Goal: Task Accomplishment & Management: Manage account settings

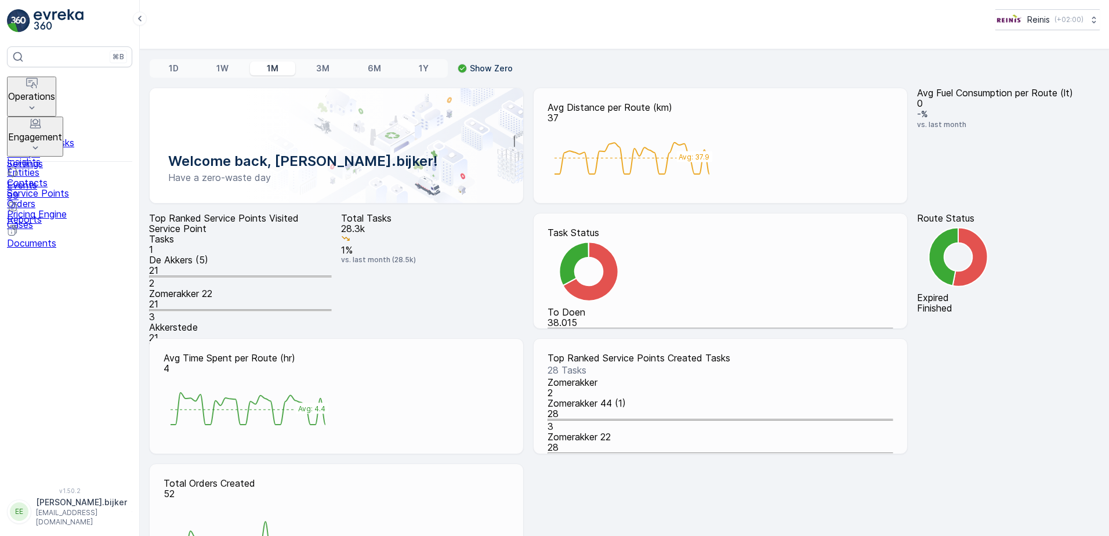
click at [56, 81] on button "Operations" at bounding box center [31, 97] width 49 height 40
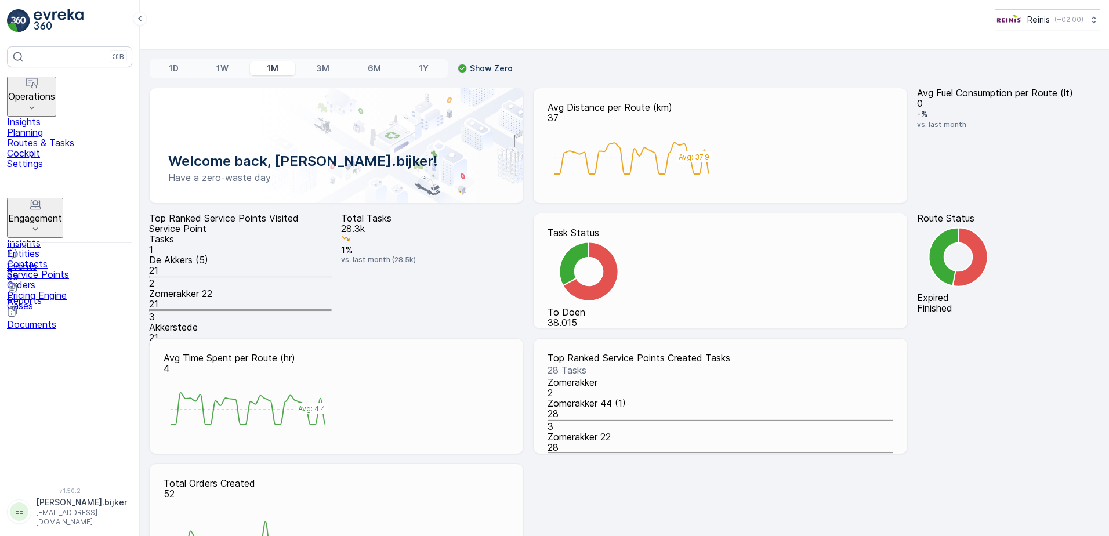
click at [53, 169] on p "Settings" at bounding box center [69, 163] width 125 height 10
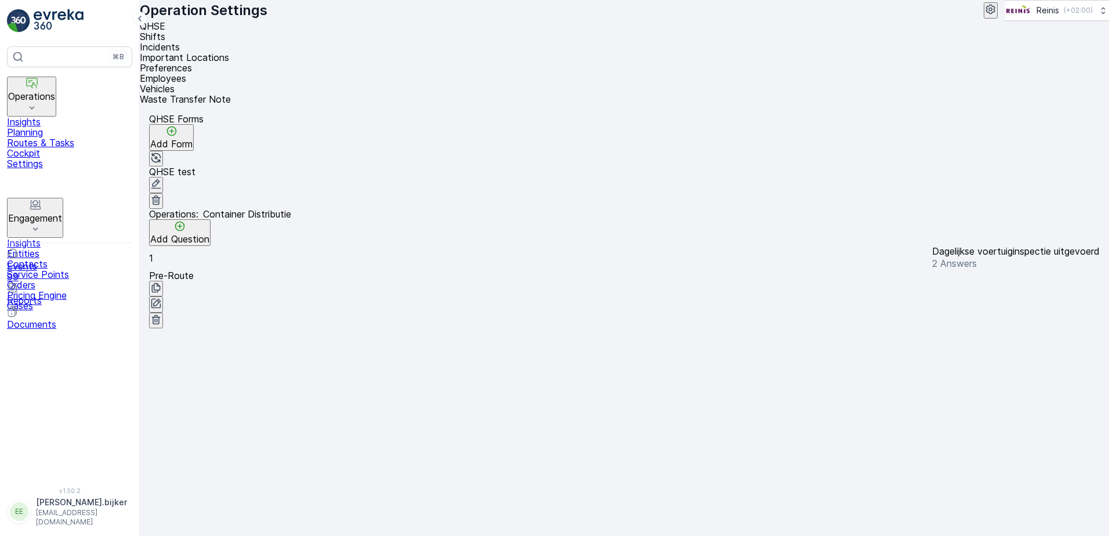
click at [175, 83] on span "Vehicles" at bounding box center [157, 89] width 35 height 12
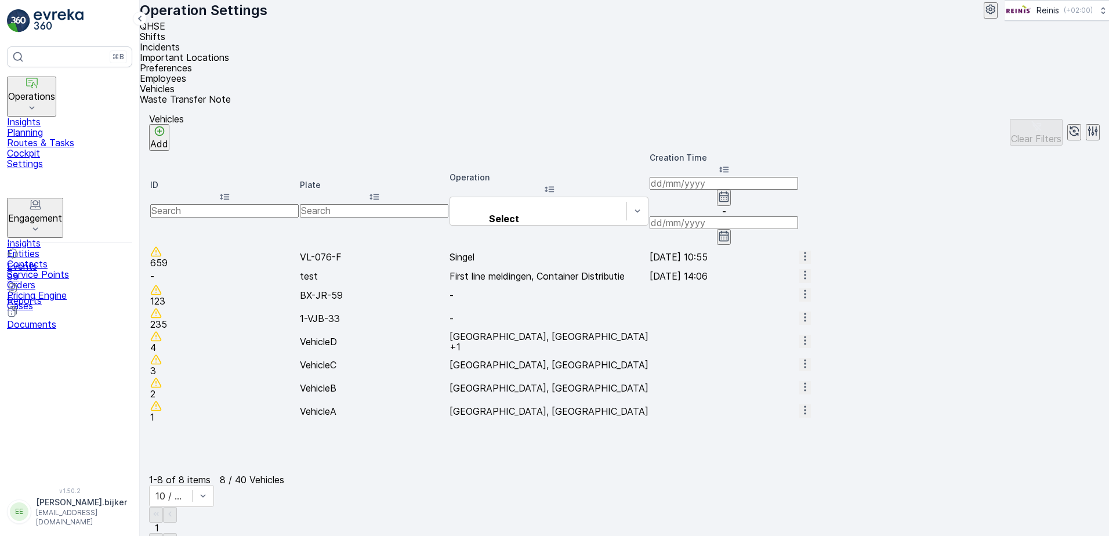
click at [186, 73] on span "Employees" at bounding box center [163, 79] width 46 height 12
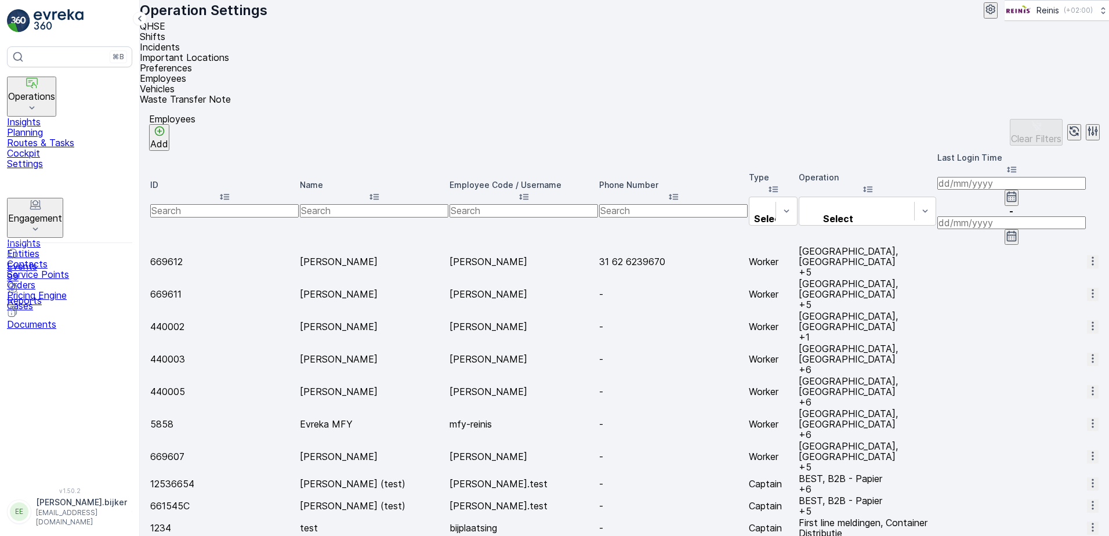
click at [340, 204] on input "text" at bounding box center [374, 210] width 149 height 13
type input "bij"
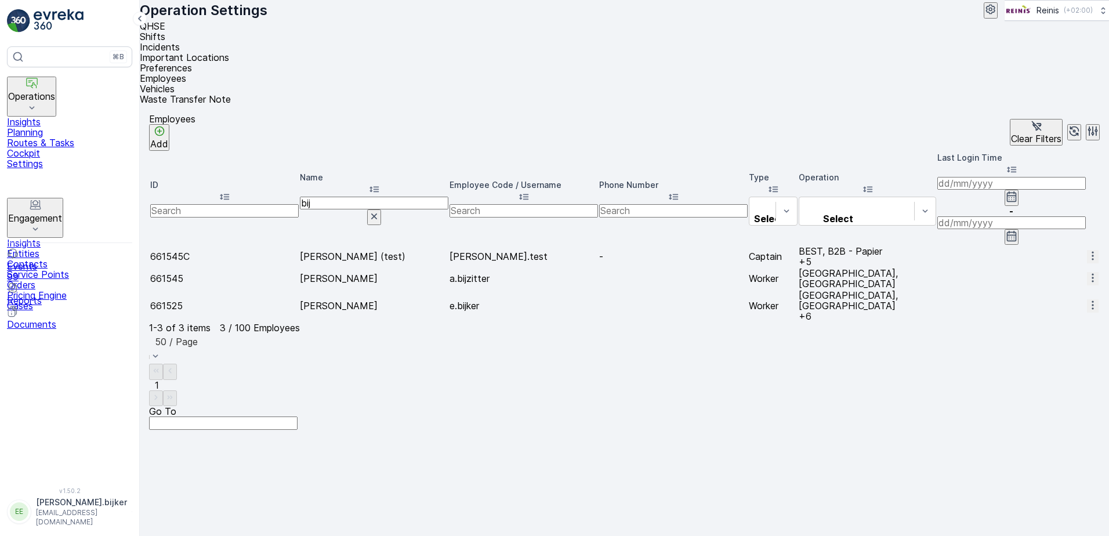
click at [344, 197] on input "bij" at bounding box center [374, 203] width 149 height 13
type input "b"
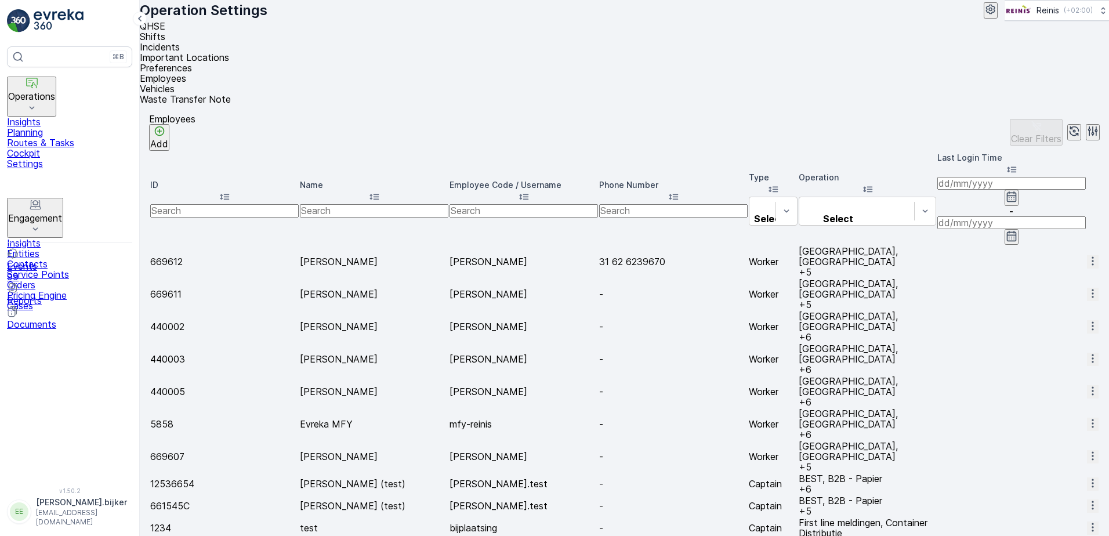
click at [1087, 522] on icon "button" at bounding box center [1093, 528] width 12 height 12
click at [1085, 429] on span "Edit" at bounding box center [1093, 433] width 17 height 10
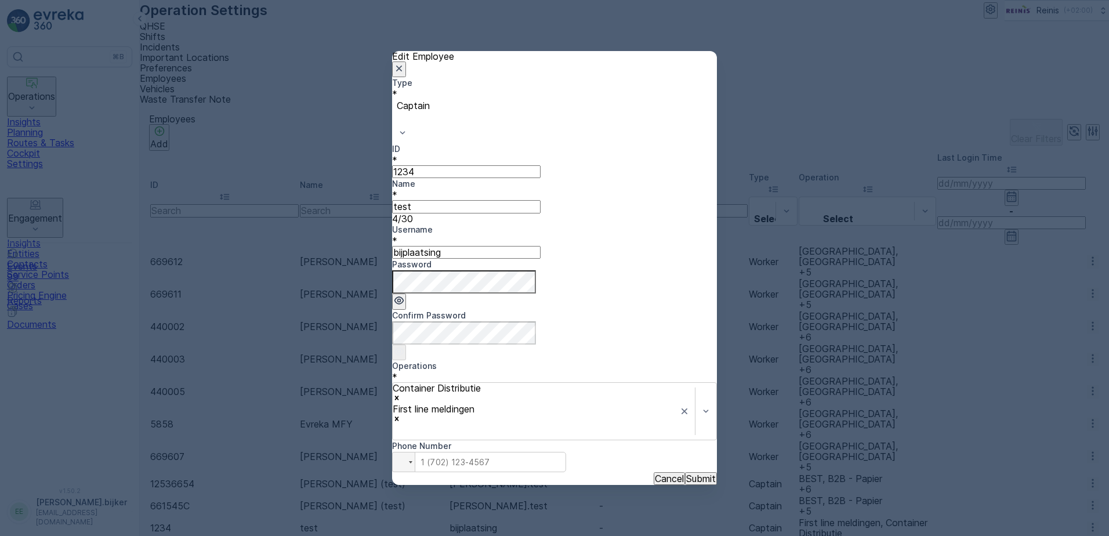
type input "1234"
type input "test"
type input "bijplaatsing"
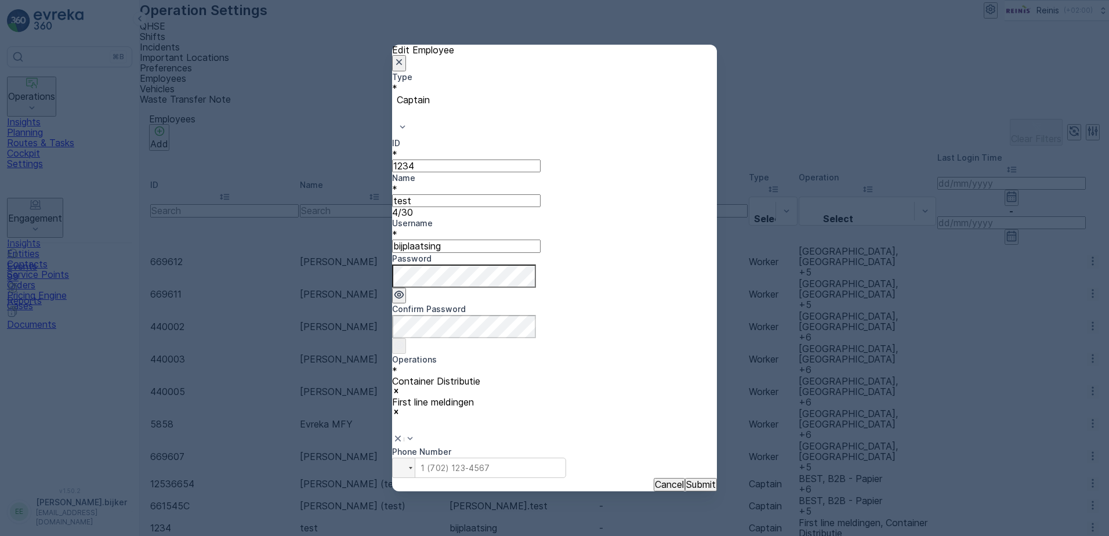
click at [655, 479] on p "Cancel" at bounding box center [669, 484] width 29 height 10
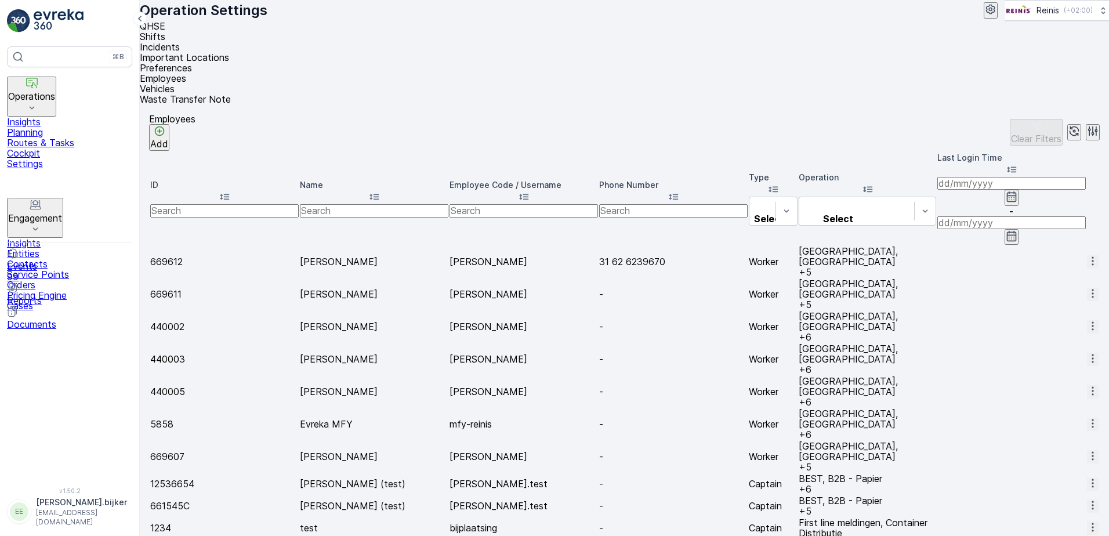
click at [367, 204] on input "text" at bounding box center [374, 210] width 149 height 13
type input "eus"
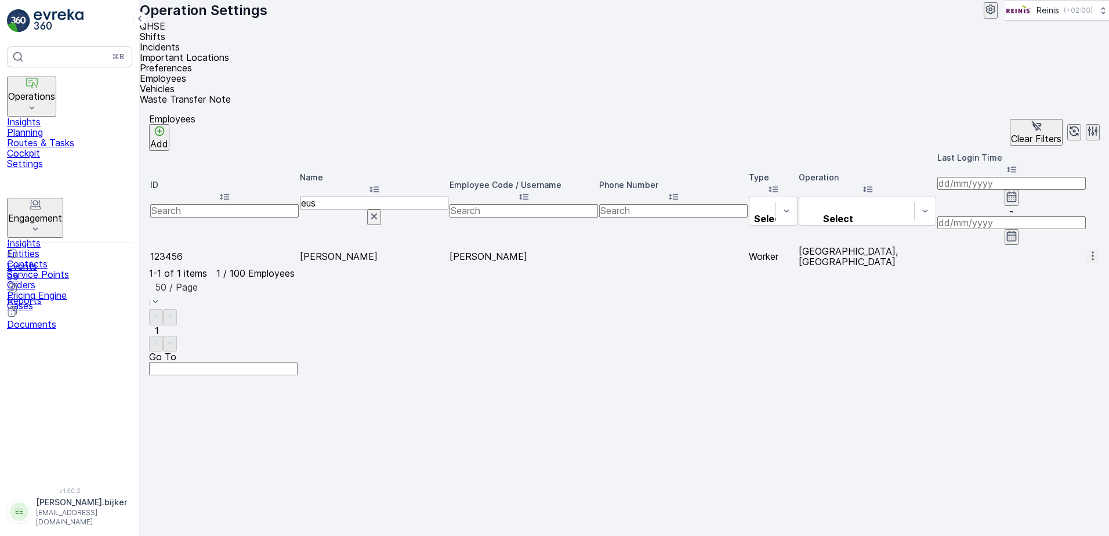
click at [1087, 250] on icon "button" at bounding box center [1093, 256] width 12 height 12
click at [1085, 176] on span "Edit" at bounding box center [1093, 178] width 17 height 10
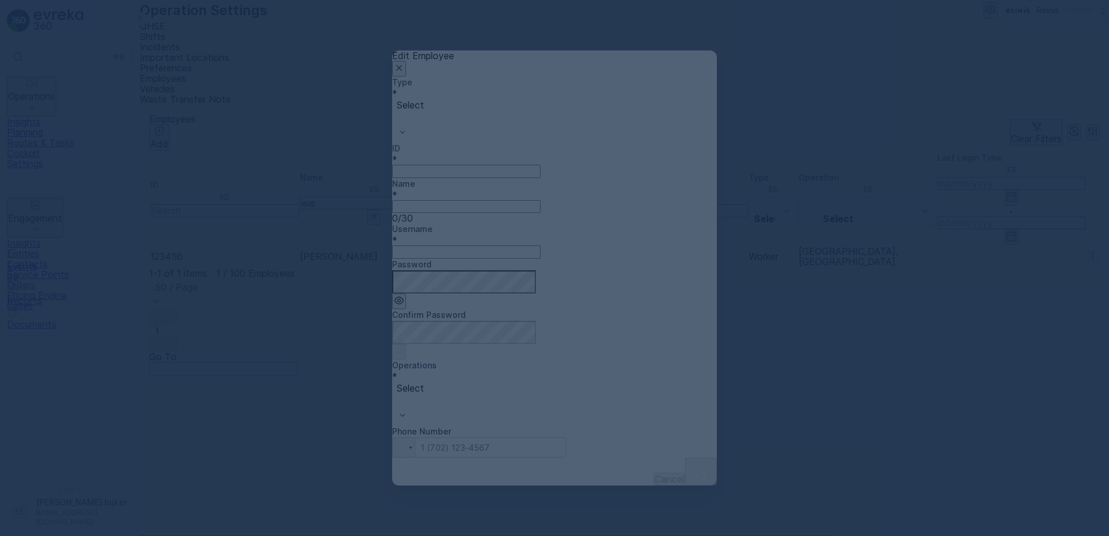
type input "123456"
type input "[PERSON_NAME]"
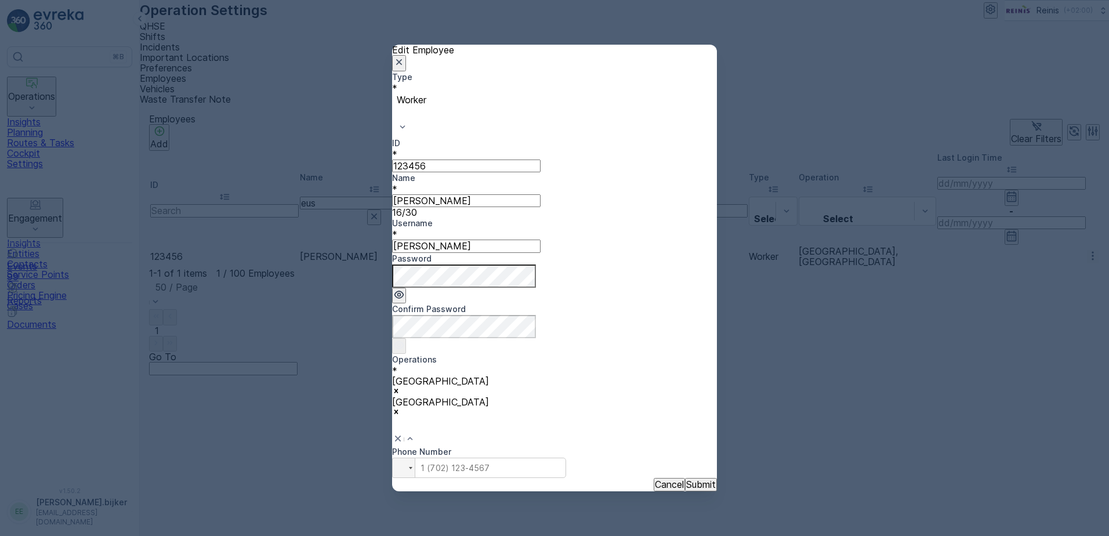
click at [755, 483] on div "Edit Employee Type * Worker ID * 123456 Name * [PERSON_NAME] 16 / 30 Username *…" at bounding box center [554, 268] width 1109 height 536
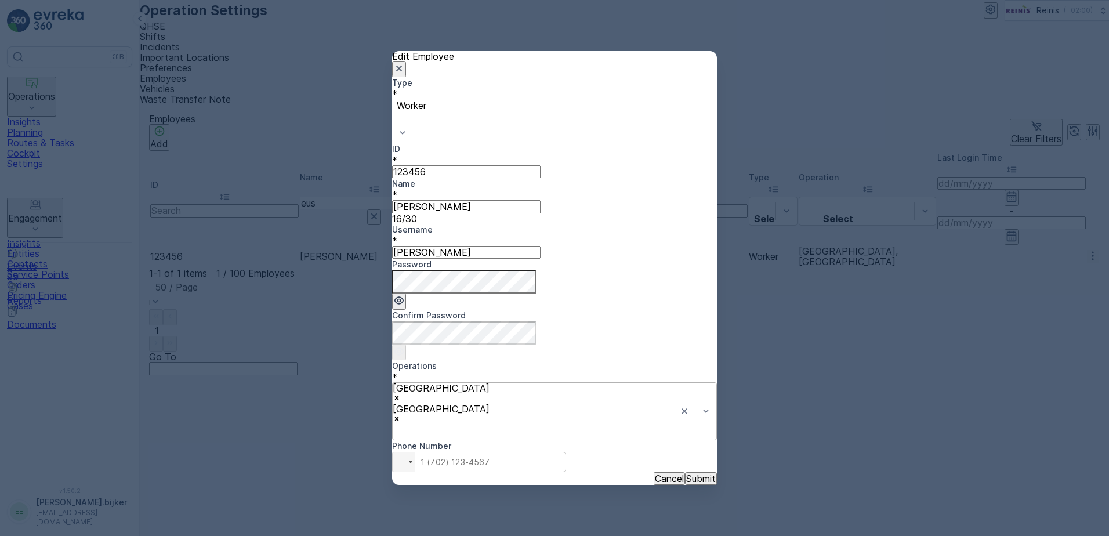
click at [538, 143] on div "Worker" at bounding box center [554, 121] width 325 height 44
click at [681, 440] on div "Edit Employee Type * Worker ID * 123456 Name * [PERSON_NAME][GEOGRAPHIC_DATA] 1…" at bounding box center [554, 268] width 1109 height 536
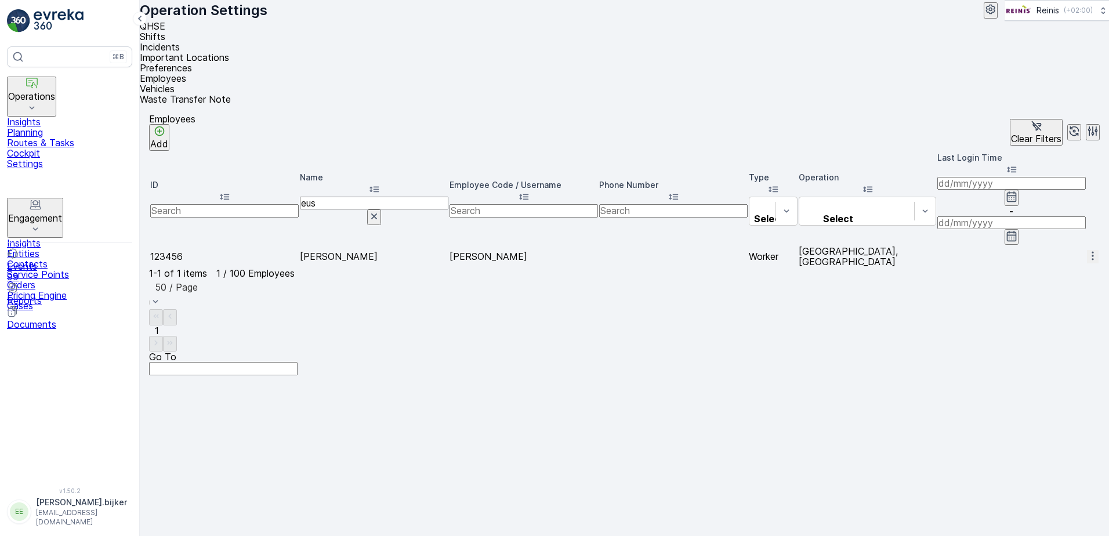
click at [631, 225] on div "ID Name eus Employee Code / Username Phone Number Type Select Operation Select …" at bounding box center [624, 210] width 951 height 118
click at [380, 211] on icon "button" at bounding box center [374, 217] width 12 height 12
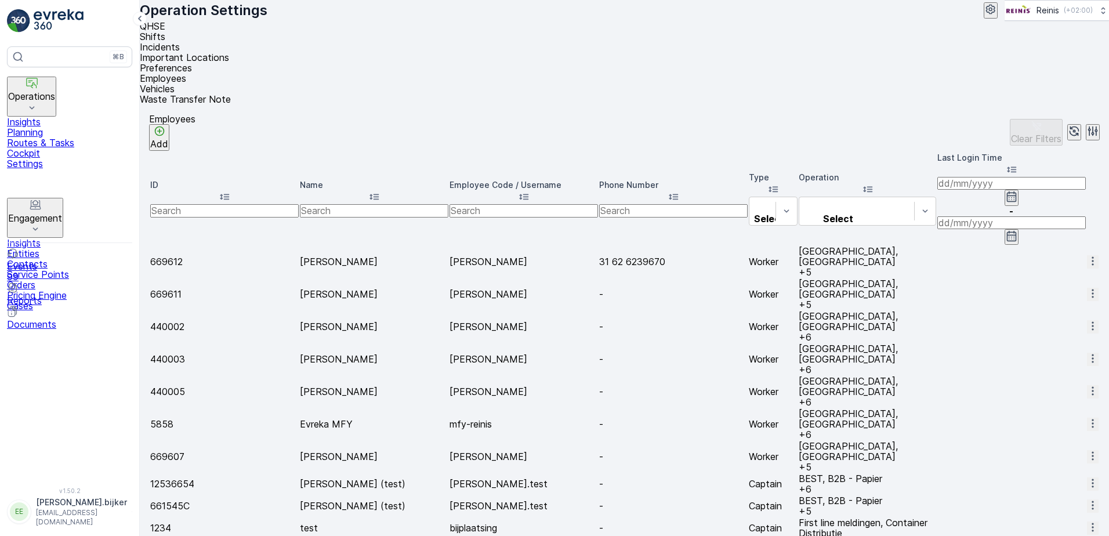
drag, startPoint x: 367, startPoint y: 129, endPoint x: 337, endPoint y: 121, distance: 31.2
click at [367, 204] on input "text" at bounding box center [374, 210] width 149 height 13
type input "bijplas"
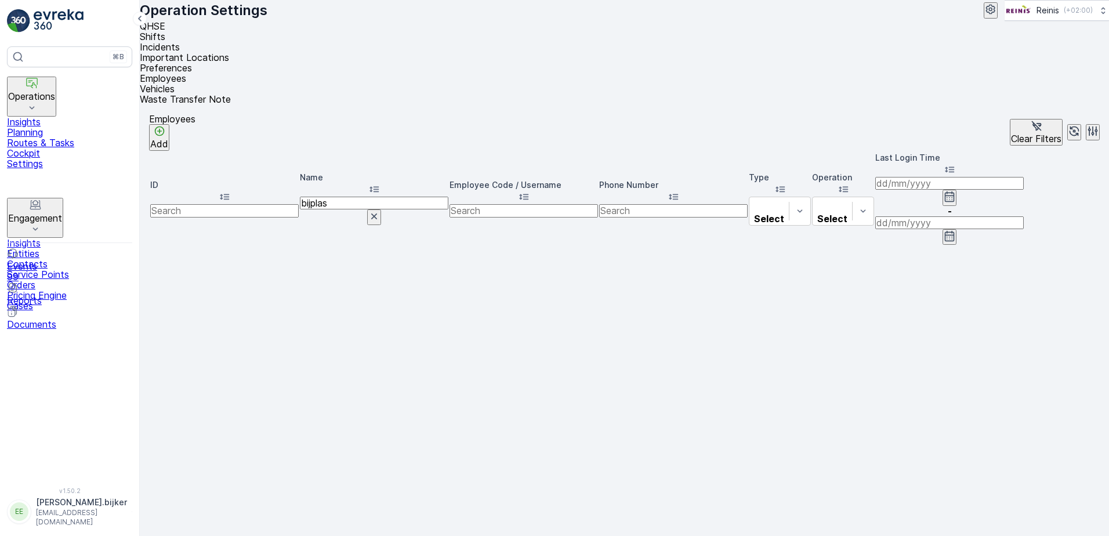
click at [325, 152] on th "Name bijplas" at bounding box center [374, 198] width 149 height 93
drag, startPoint x: 321, startPoint y: 144, endPoint x: 317, endPoint y: 129, distance: 15.5
click at [321, 197] on input "bijplas" at bounding box center [374, 203] width 149 height 13
type input "bijpla"
click at [334, 197] on input "bijpla" at bounding box center [374, 203] width 149 height 13
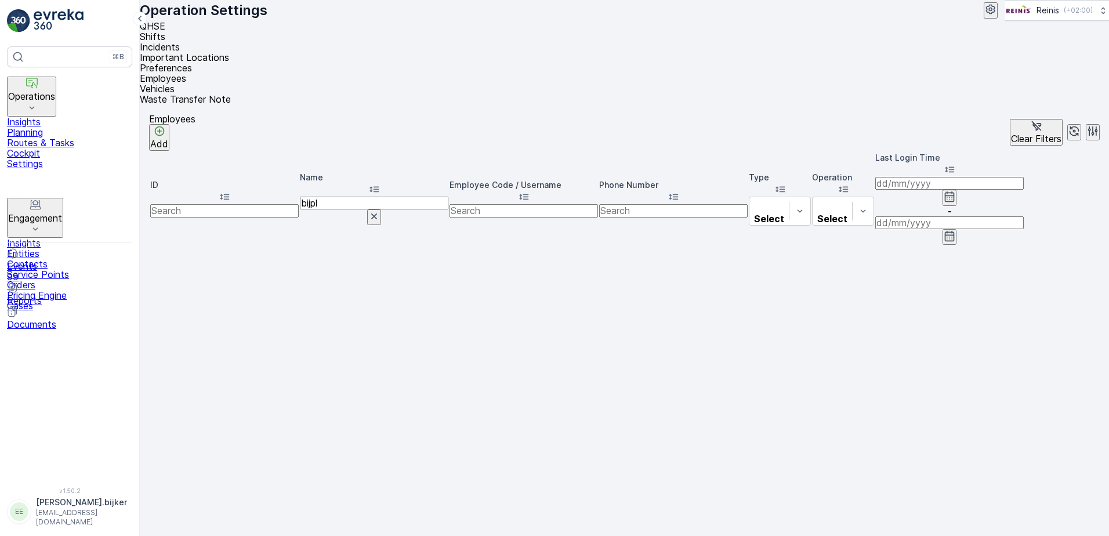
type input "bijp"
click at [317, 197] on input "bijp" at bounding box center [374, 203] width 149 height 13
type input "b"
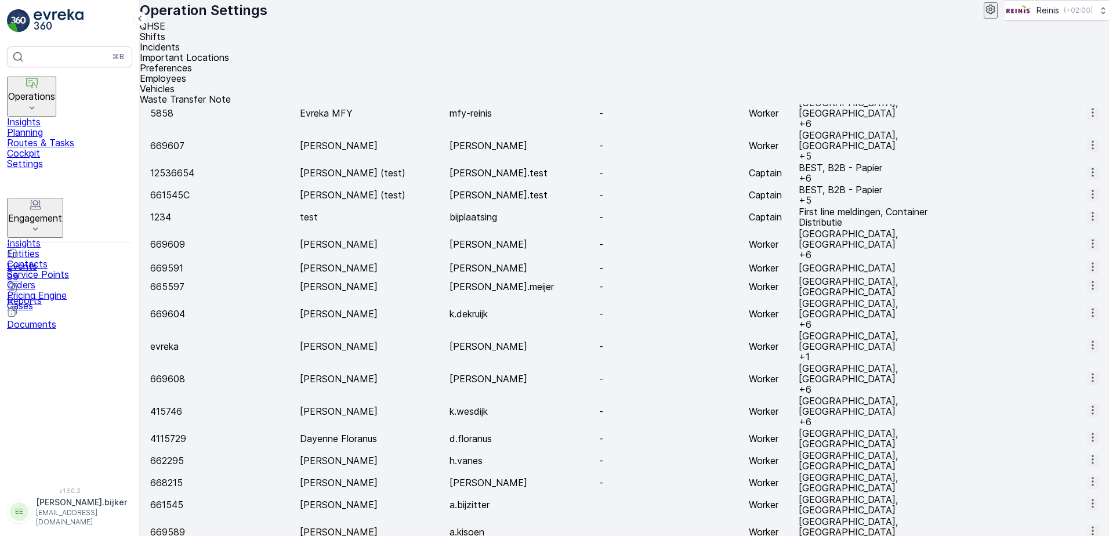
scroll to position [253, 0]
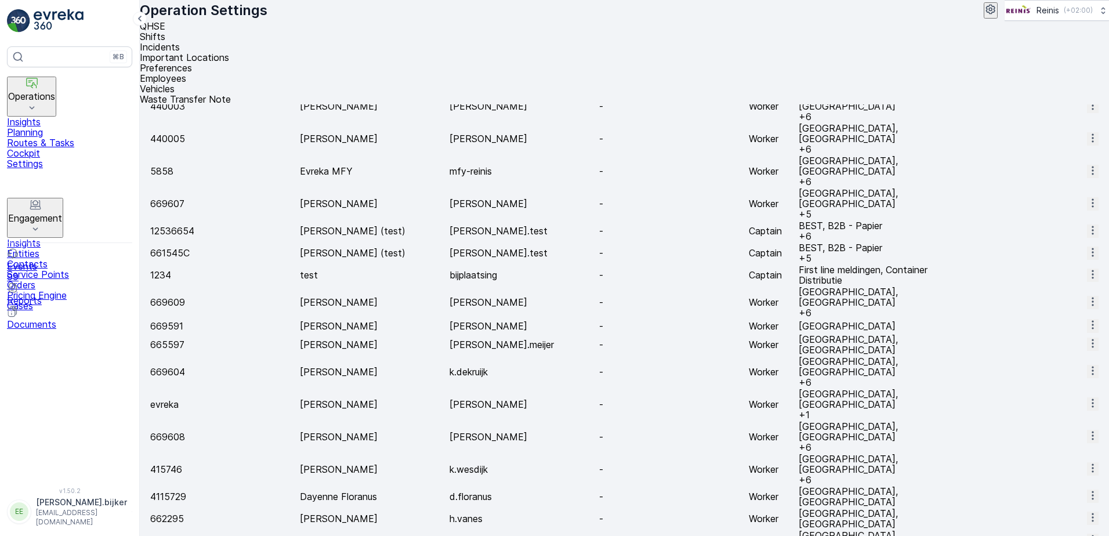
click at [41, 223] on icon at bounding box center [36, 229] width 12 height 12
click at [1089, 296] on button "button" at bounding box center [1093, 302] width 12 height 13
click at [1094, 208] on div "Edit" at bounding box center [1093, 208] width 17 height 10
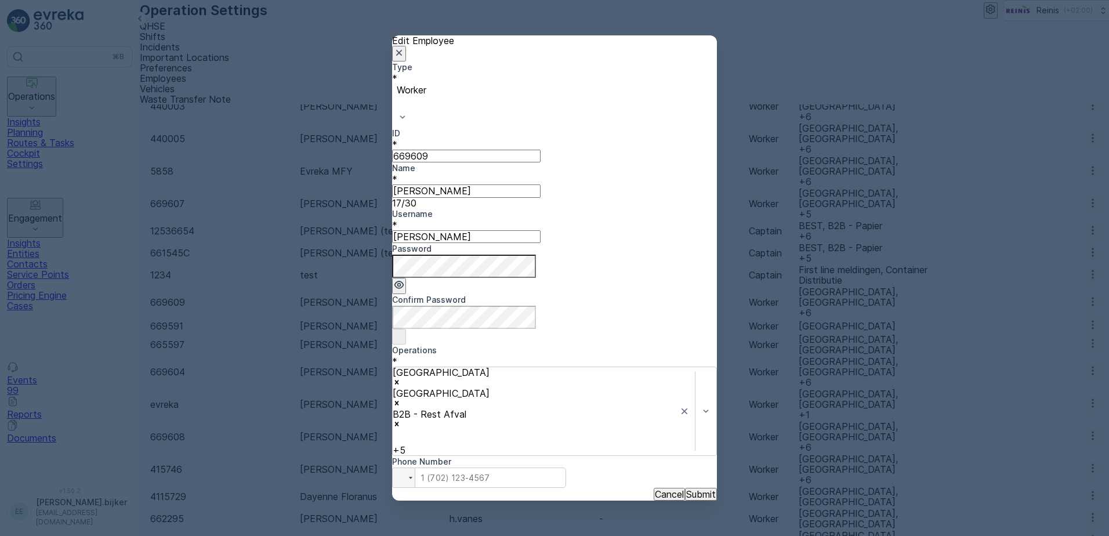
type input "669609"
type input "[PERSON_NAME]"
click at [537, 128] on div "Worker" at bounding box center [554, 106] width 325 height 44
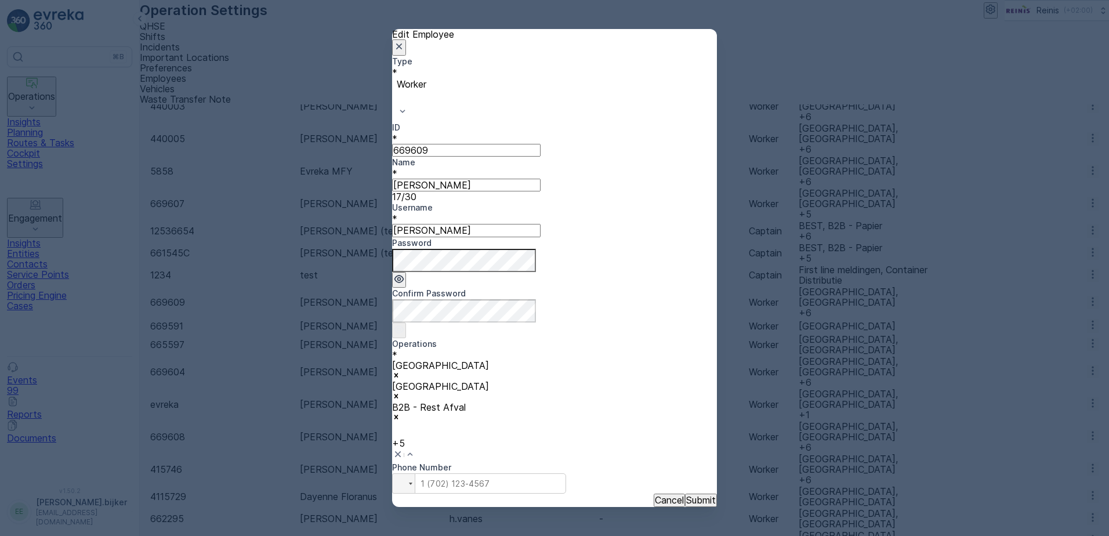
scroll to position [0, 0]
click at [655, 495] on p "Cancel" at bounding box center [669, 500] width 29 height 10
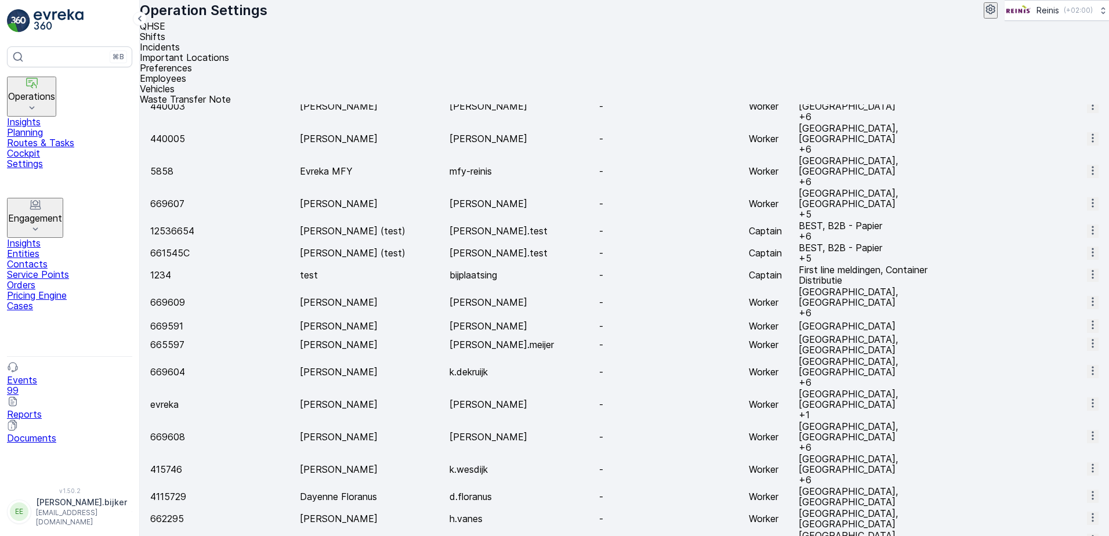
click at [1090, 225] on button "button" at bounding box center [1093, 231] width 12 height 13
click at [1085, 121] on span "Edit" at bounding box center [1093, 124] width 17 height 10
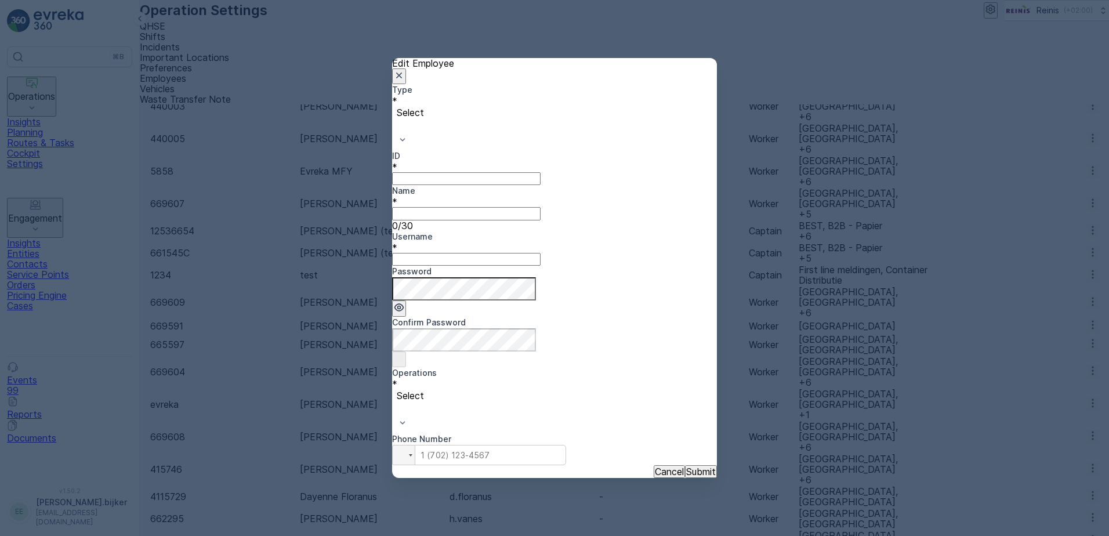
type input "12536654"
type input "[PERSON_NAME] (test)"
type input "[PERSON_NAME].test"
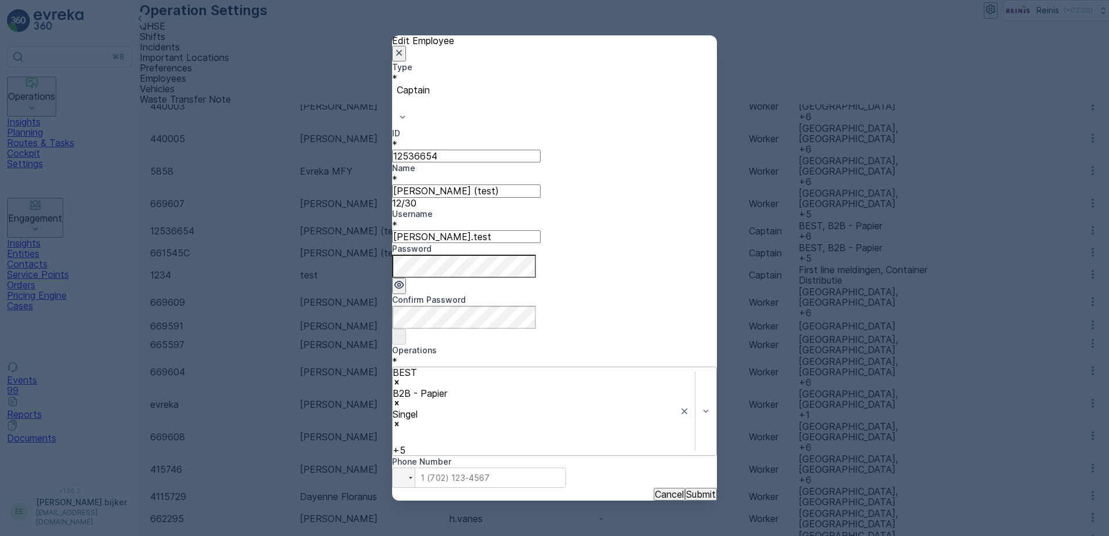
click at [655, 489] on p "Cancel" at bounding box center [669, 494] width 29 height 10
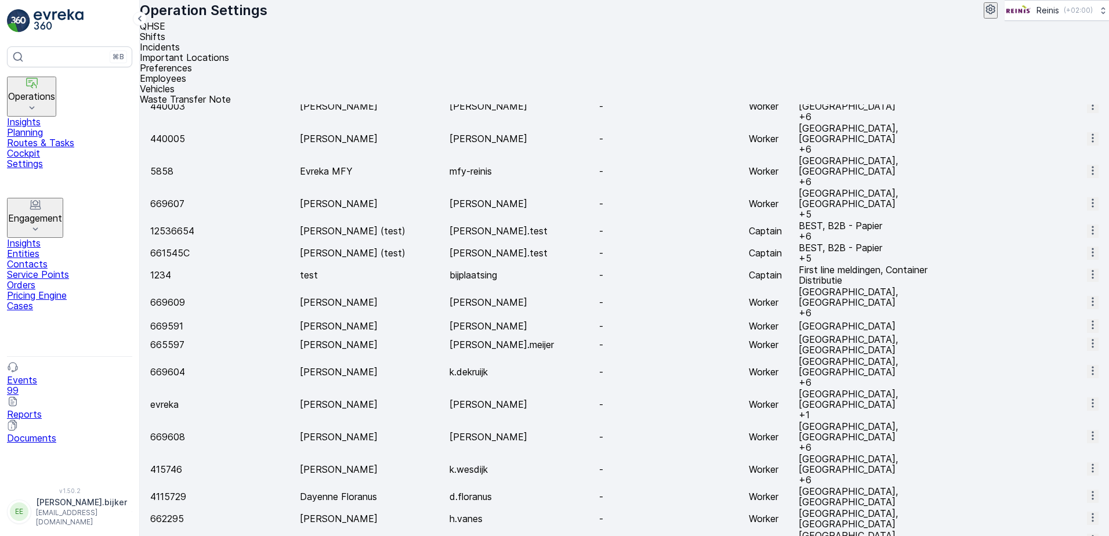
click at [192, 62] on span "Preferences" at bounding box center [166, 68] width 52 height 12
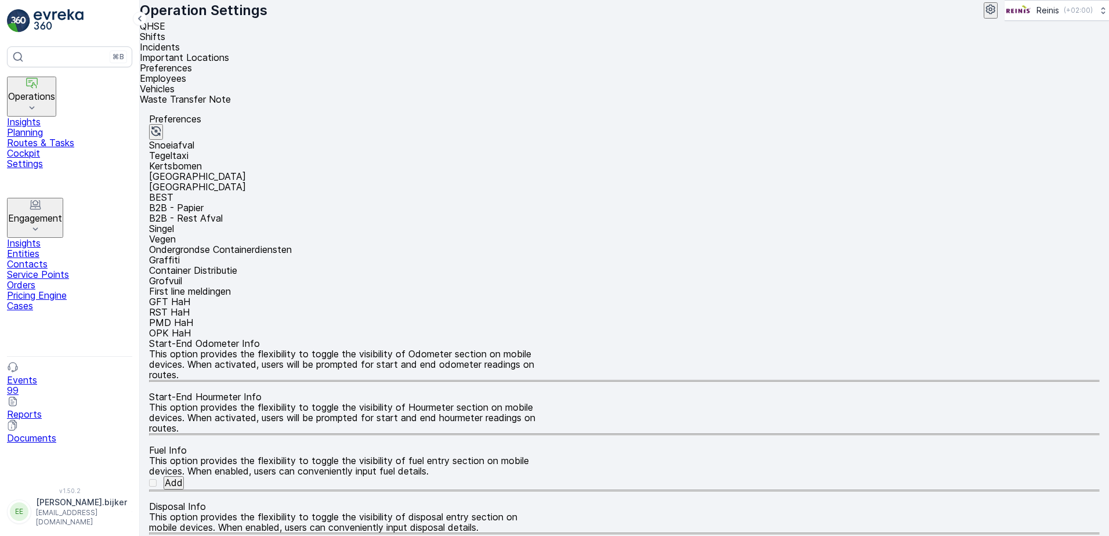
scroll to position [318, 0]
click at [680, 244] on p "Ondergrondse Containerdiensten" at bounding box center [624, 249] width 951 height 10
click at [1086, 328] on div "OPK HaH" at bounding box center [624, 333] width 951 height 10
click at [488, 203] on p "B2B - Papier" at bounding box center [624, 208] width 951 height 10
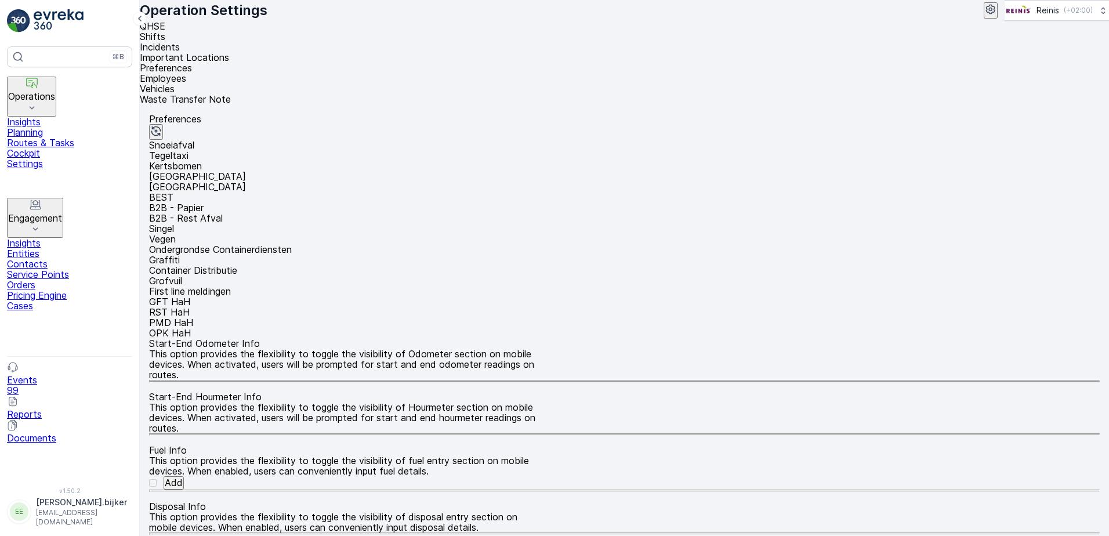
click at [174, 140] on p "Snoeiafval" at bounding box center [624, 145] width 951 height 10
click at [229, 52] on span "Important Locations" at bounding box center [184, 58] width 89 height 12
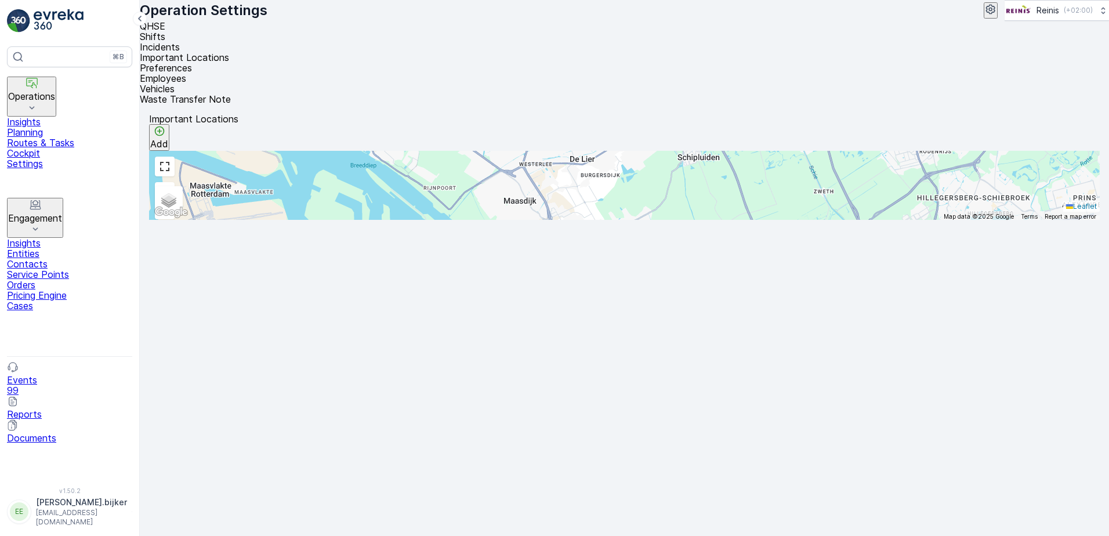
click at [180, 42] on span "Incidents" at bounding box center [160, 47] width 40 height 12
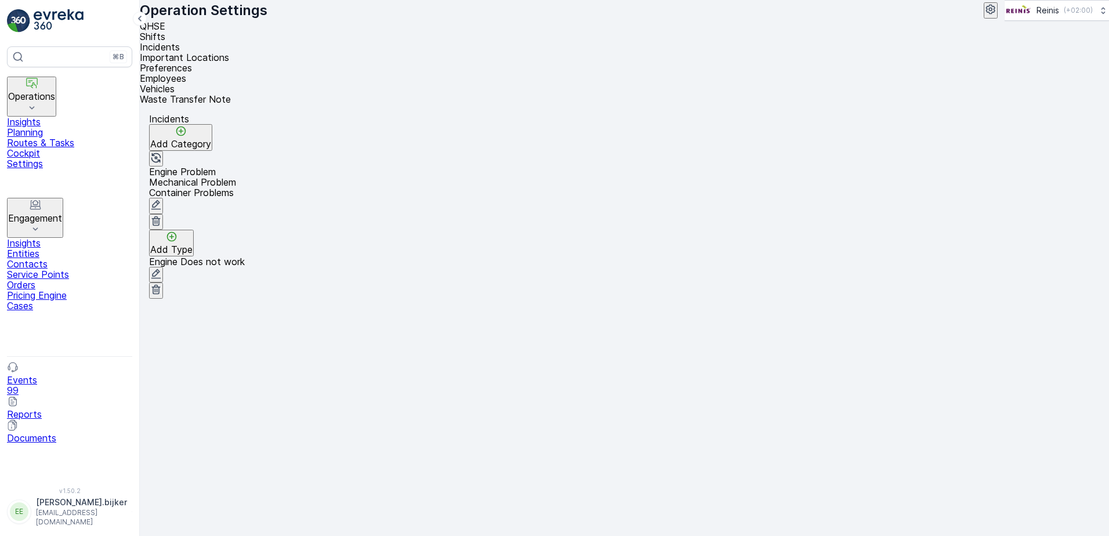
click at [767, 299] on div "Add Type Engine Does not work" at bounding box center [624, 264] width 951 height 69
click at [165, 42] on span "Shifts" at bounding box center [153, 37] width 26 height 12
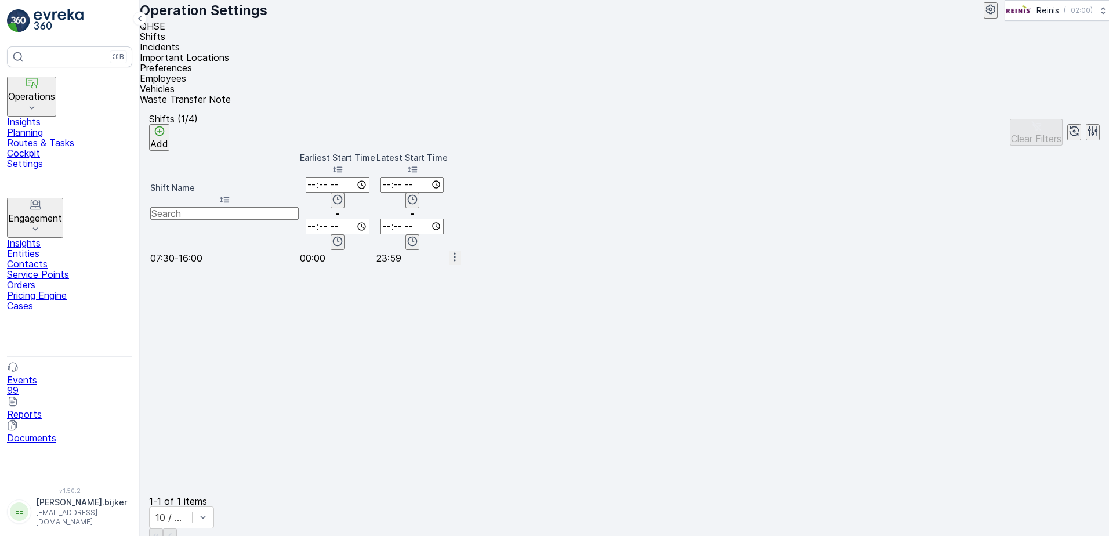
click at [462, 297] on table "Shift Name Earliest Start Time - Latest Start Time - 07:30-16:00 00:00 23:59" at bounding box center [305, 323] width 313 height 345
